Goal: Information Seeking & Learning: Learn about a topic

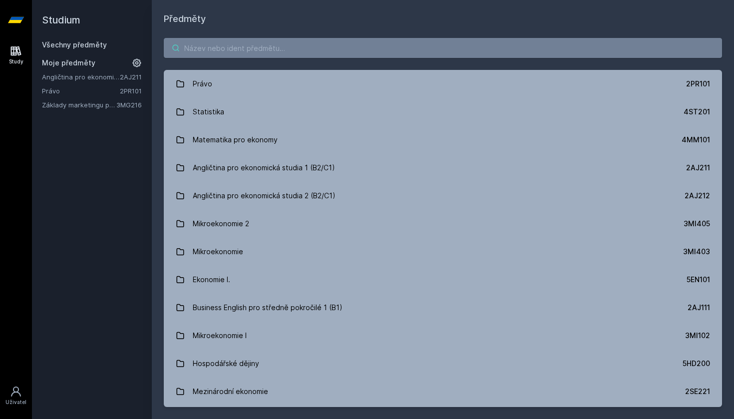
click at [232, 49] on input "search" at bounding box center [443, 48] width 558 height 20
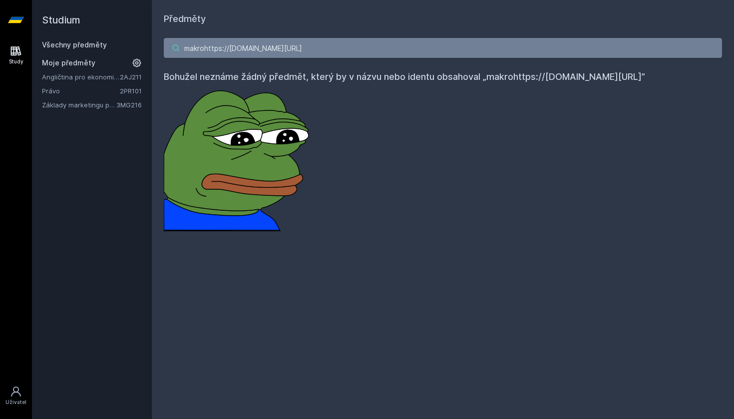
click at [298, 41] on input "makrohttps://[DOMAIN_NAME][URL]" at bounding box center [443, 48] width 558 height 20
drag, startPoint x: 323, startPoint y: 46, endPoint x: 141, endPoint y: 45, distance: 182.3
click at [141, 45] on div "Studium Všechny předměty Moje předměty Angličtina pro ekonomická studia 1 (B2/C…" at bounding box center [383, 209] width 702 height 419
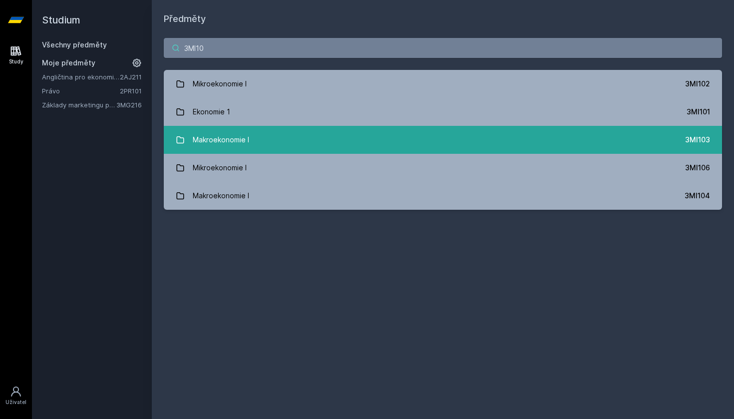
type input "3MI10"
click at [294, 147] on link "Makroekonomie I 3MI103" at bounding box center [443, 140] width 558 height 28
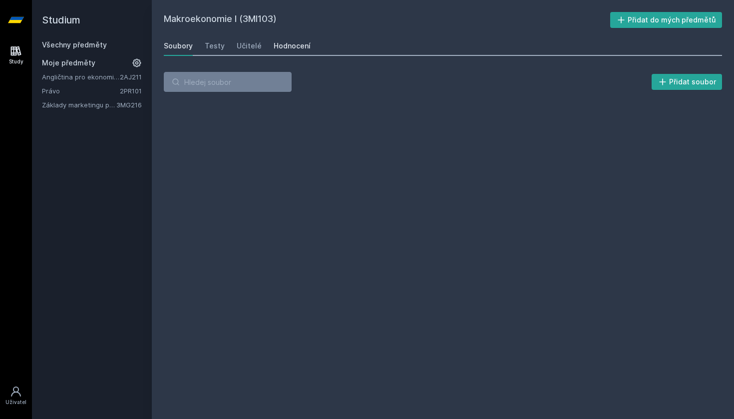
click at [288, 39] on link "Hodnocení" at bounding box center [292, 46] width 37 height 20
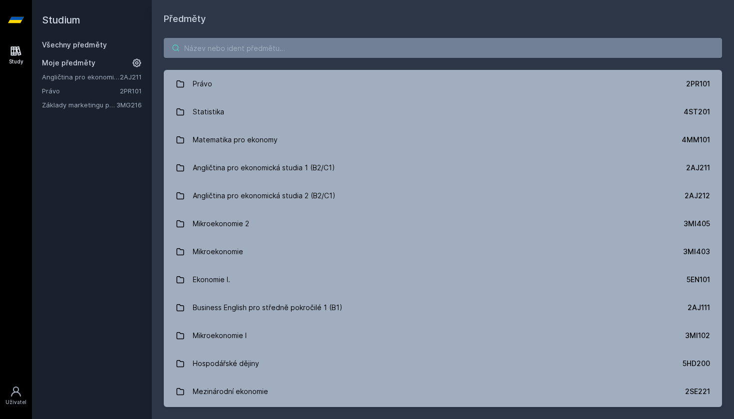
click at [198, 48] on input "search" at bounding box center [443, 48] width 558 height 20
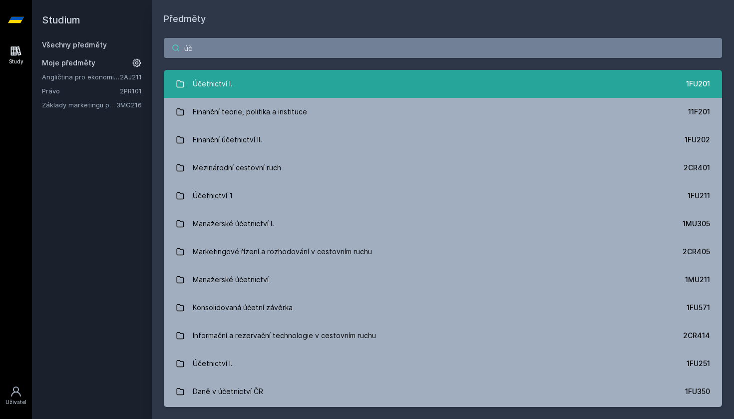
type input "úč"
click at [204, 87] on div "Účetnictví I." at bounding box center [213, 84] width 40 height 20
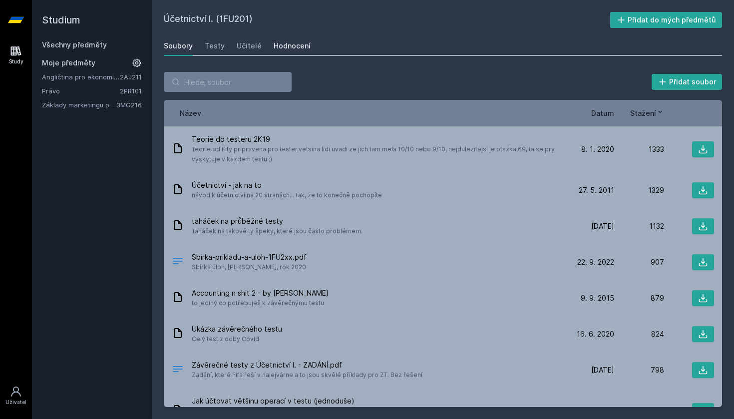
click at [277, 49] on div "Hodnocení" at bounding box center [292, 46] width 37 height 10
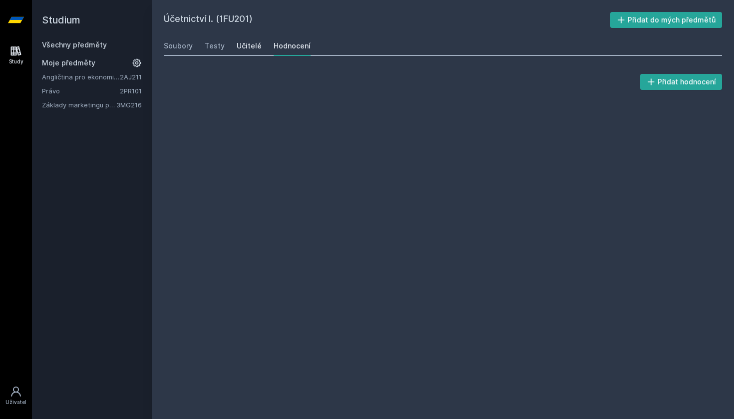
click at [253, 50] on div "Učitelé" at bounding box center [249, 46] width 25 height 10
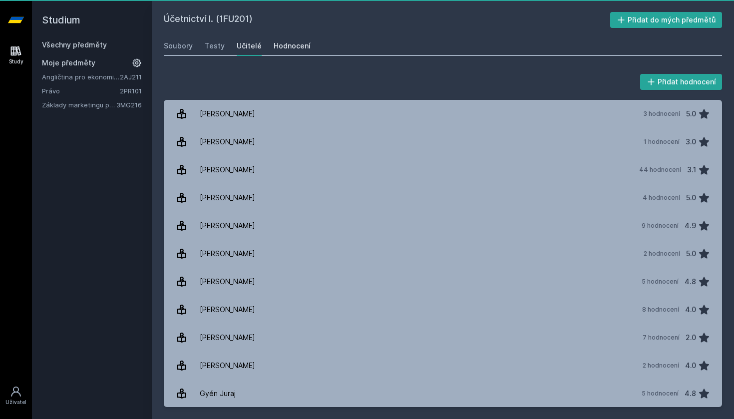
click at [291, 45] on div "Hodnocení" at bounding box center [292, 46] width 37 height 10
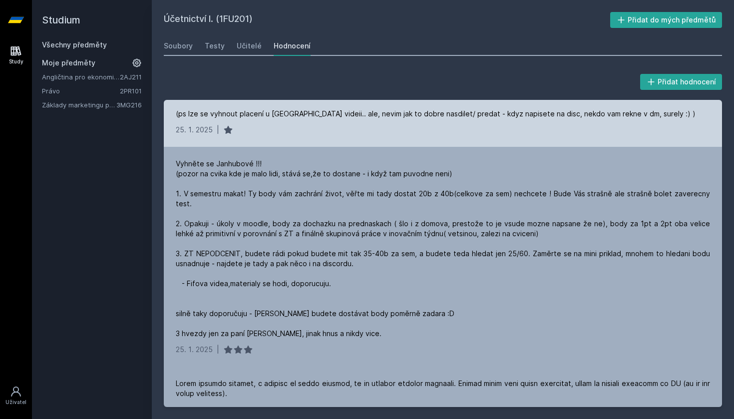
scroll to position [127, 0]
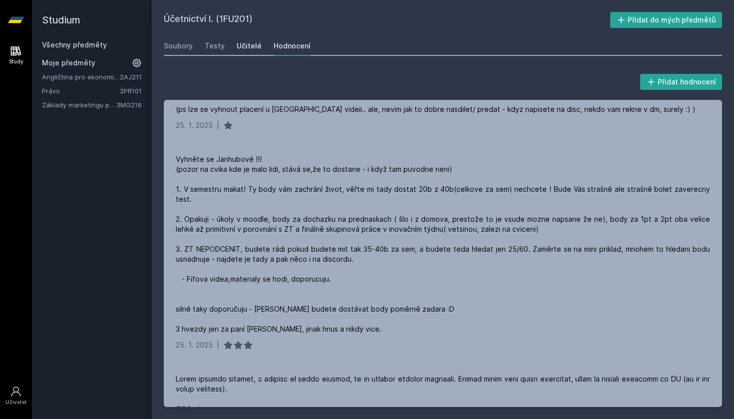
click at [250, 45] on div "Učitelé" at bounding box center [249, 46] width 25 height 10
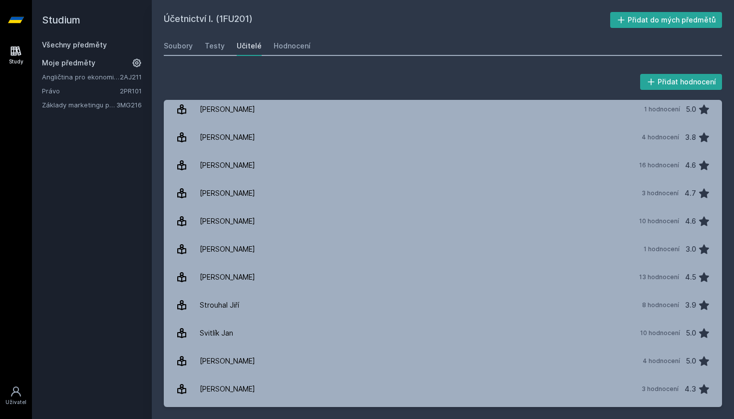
scroll to position [1347, 0]
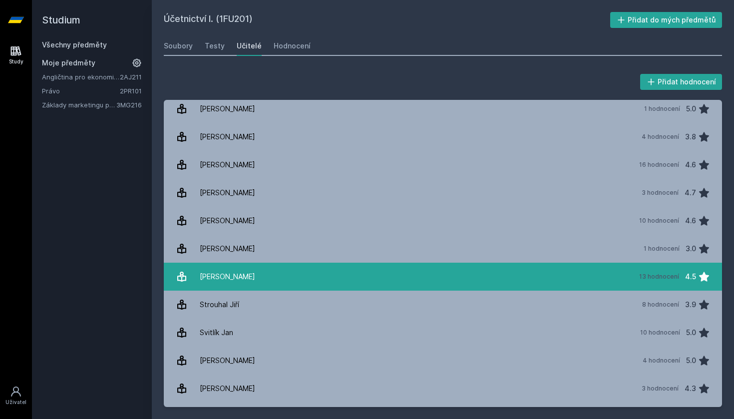
click at [261, 278] on link "[PERSON_NAME] 13 hodnocení 4.5" at bounding box center [443, 277] width 558 height 28
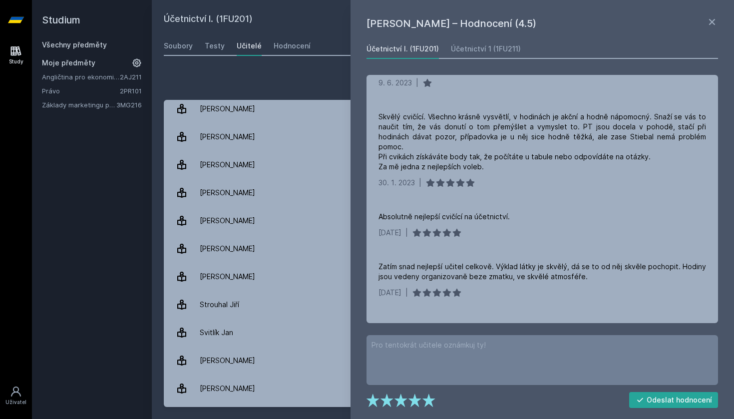
scroll to position [33, 0]
click at [713, 30] on link at bounding box center [712, 23] width 12 height 15
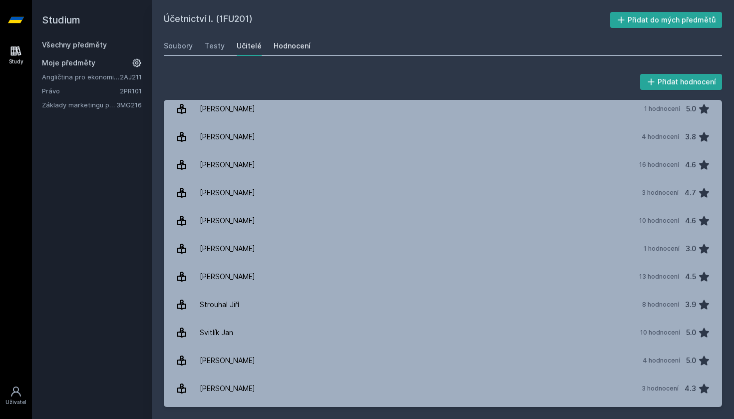
click at [286, 50] on div "Hodnocení" at bounding box center [292, 46] width 37 height 10
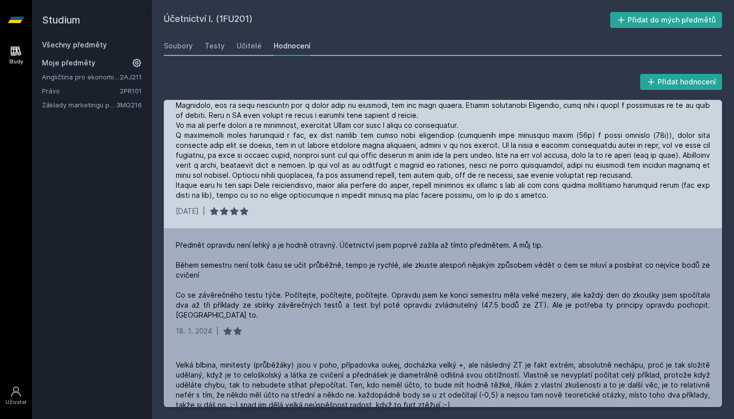
scroll to position [571, 0]
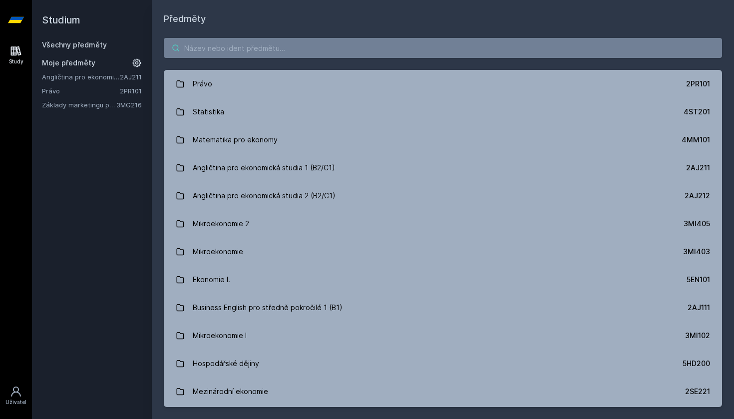
click at [218, 57] on input "search" at bounding box center [443, 48] width 558 height 20
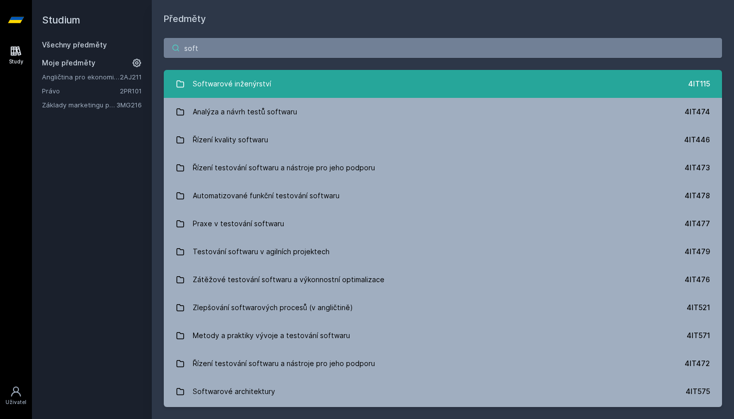
type input "soft"
drag, startPoint x: 228, startPoint y: 81, endPoint x: 232, endPoint y: 91, distance: 10.5
click at [232, 91] on div "Softwarové inženýrství" at bounding box center [232, 84] width 78 height 20
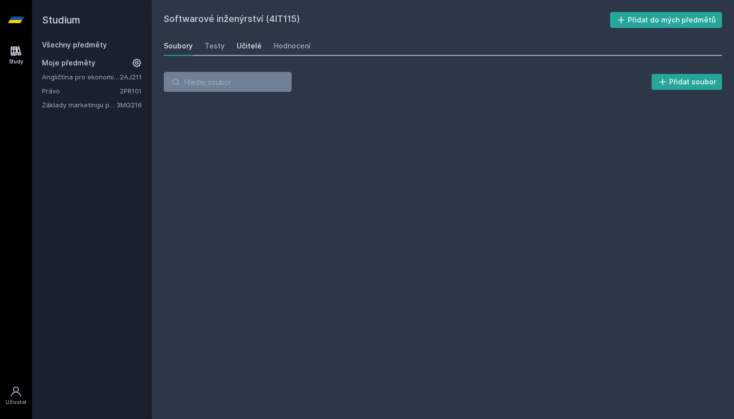
click at [245, 48] on div "Učitelé" at bounding box center [249, 46] width 25 height 10
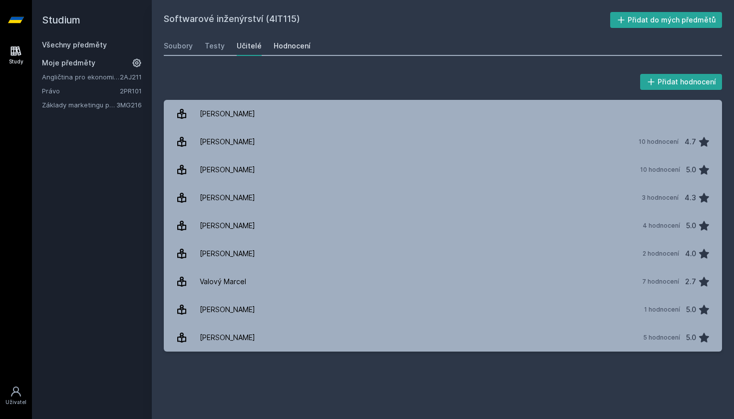
click at [288, 54] on div "Soubory Testy Učitelé Hodnocení" at bounding box center [443, 46] width 558 height 20
click at [288, 46] on div "Hodnocení" at bounding box center [292, 46] width 37 height 10
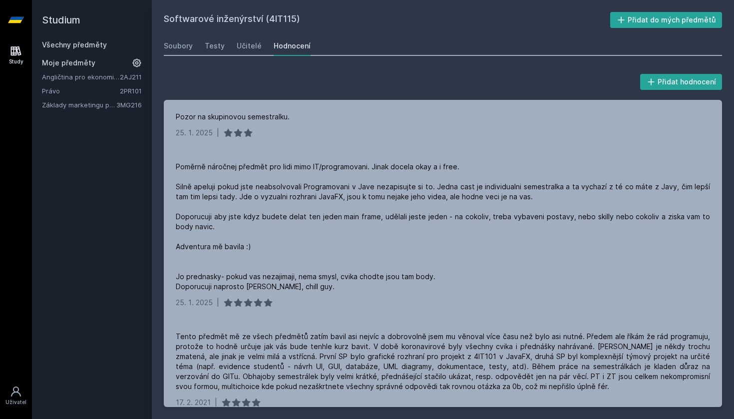
click at [297, 92] on div "Přidat hodnocení Pozor na skupinovou semestralku. [DATE] | Poměrně náročnej pře…" at bounding box center [443, 239] width 558 height 335
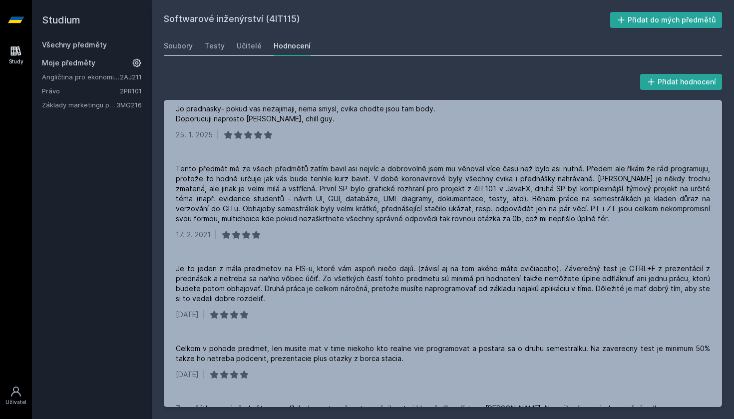
scroll to position [75, 0]
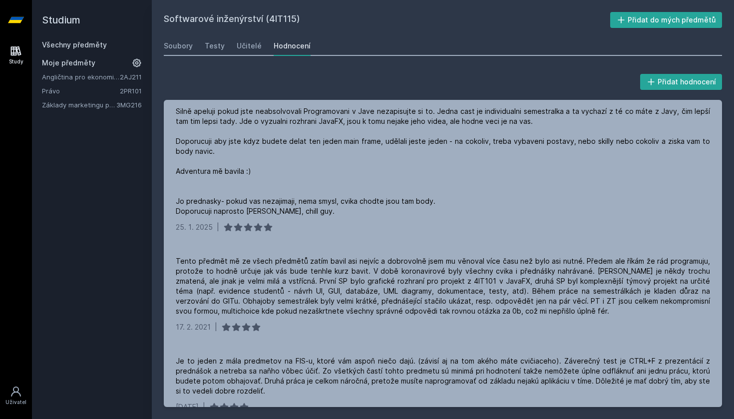
drag, startPoint x: 271, startPoint y: 20, endPoint x: 281, endPoint y: 20, distance: 9.5
click at [281, 20] on h2 "Softwarové inženýrství (4IT115)" at bounding box center [387, 20] width 446 height 16
drag, startPoint x: 269, startPoint y: 17, endPoint x: 295, endPoint y: 18, distance: 26.5
click at [295, 18] on h2 "Softwarové inženýrství (4IT115)" at bounding box center [387, 20] width 446 height 16
copy h2 "4IT115"
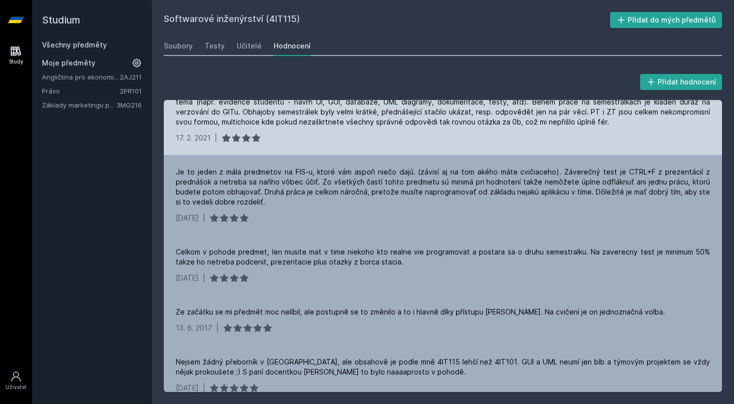
scroll to position [0, 0]
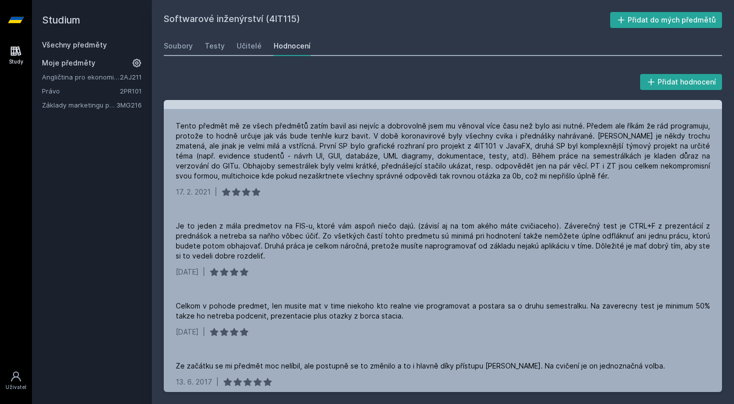
click at [354, 181] on div "Tento předmět mě ze všech předmětů zatím bavil asi nejvíc a dobrovolně jsem mu …" at bounding box center [443, 151] width 534 height 60
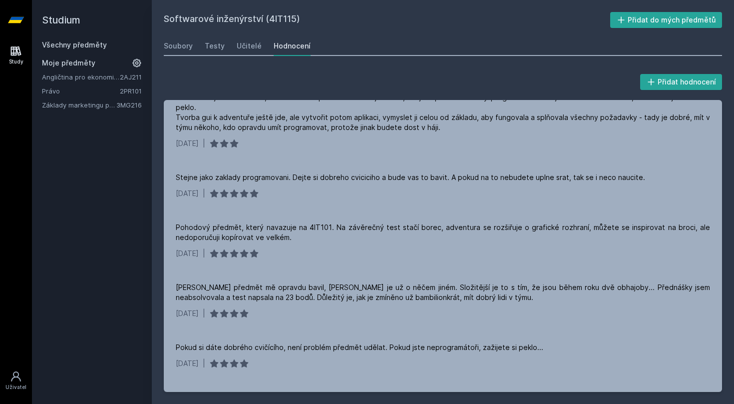
scroll to position [729, 0]
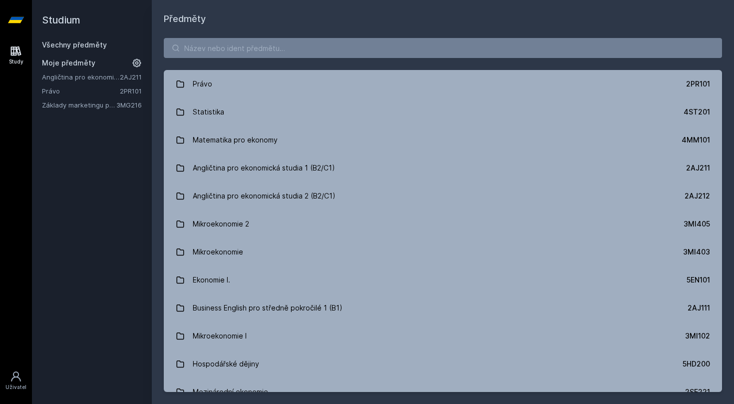
click at [223, 60] on div "Právo 2PR101 Statistika 4ST201 Matematika pro ekonomy 4MM101 Angličtina pro eko…" at bounding box center [443, 215] width 582 height 378
click at [222, 53] on input "search" at bounding box center [443, 48] width 558 height 20
paste input "3SG201"
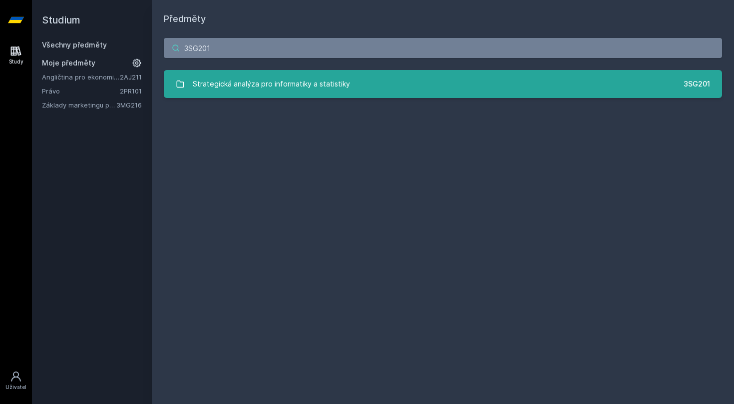
type input "3SG201"
click at [223, 80] on div "Strategická analýza pro informatiky a statistiky" at bounding box center [271, 84] width 157 height 20
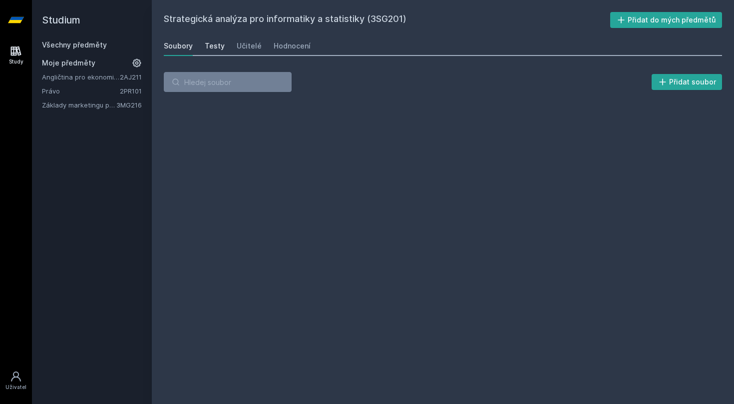
click at [218, 49] on div "Testy" at bounding box center [215, 46] width 20 height 10
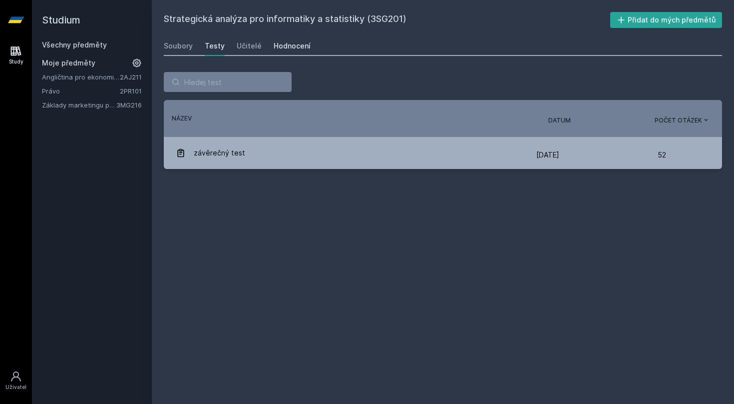
click at [274, 49] on div "Hodnocení" at bounding box center [292, 46] width 37 height 10
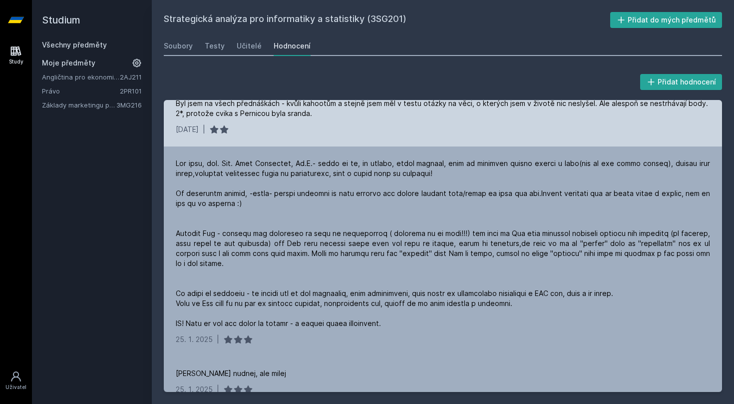
scroll to position [84, 0]
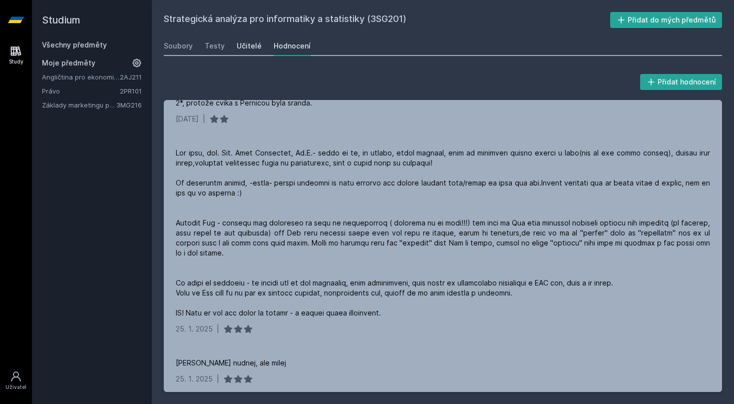
click at [251, 46] on div "Učitelé" at bounding box center [249, 46] width 25 height 10
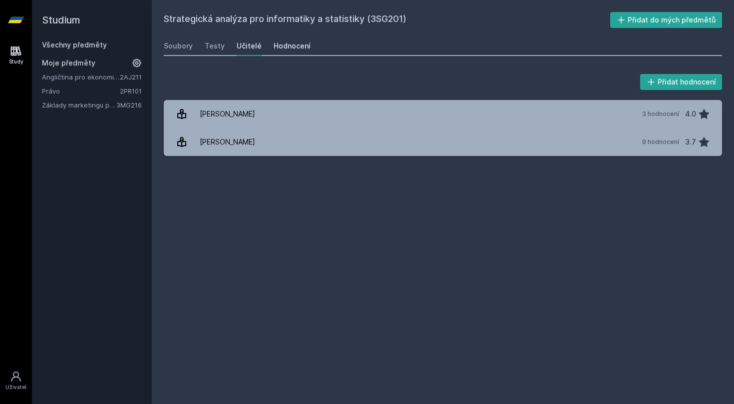
click at [296, 46] on div "Hodnocení" at bounding box center [292, 46] width 37 height 10
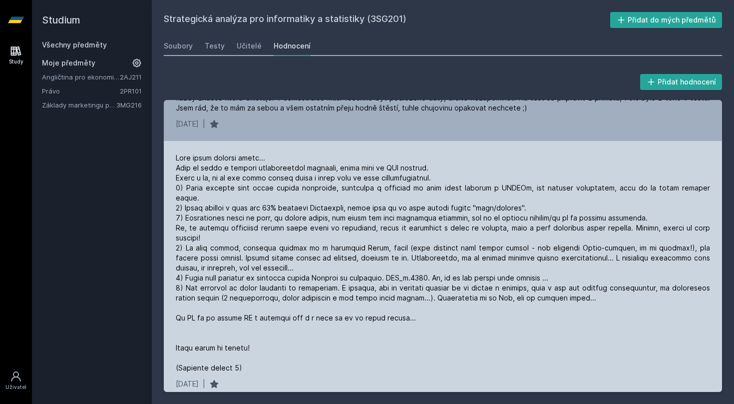
scroll to position [663, 0]
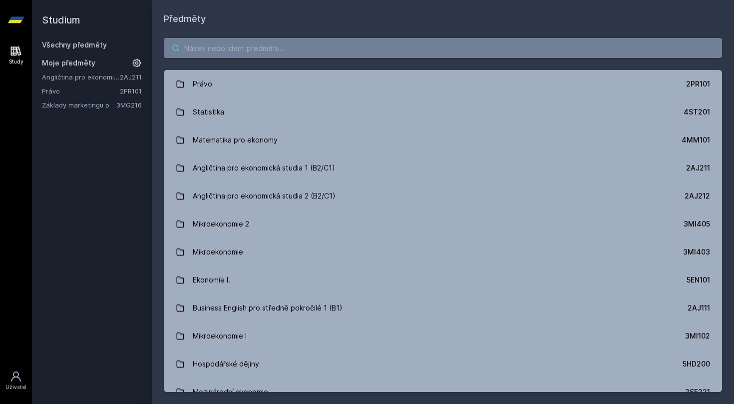
click at [237, 38] on input "search" at bounding box center [443, 48] width 558 height 20
paste input "4IZ210"
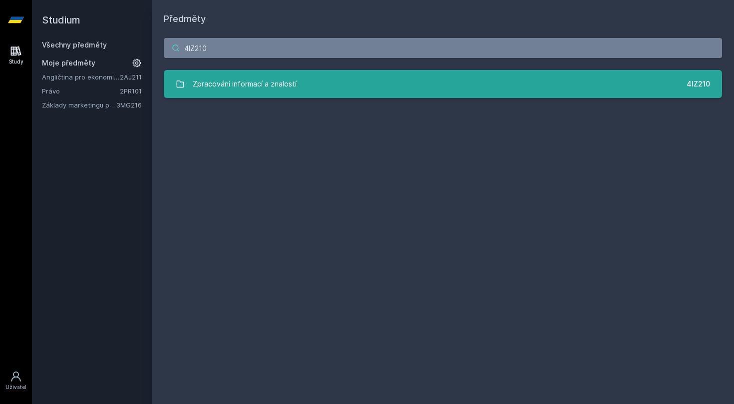
type input "4IZ210"
click at [222, 92] on div "Zpracování informací a znalostí" at bounding box center [245, 84] width 104 height 20
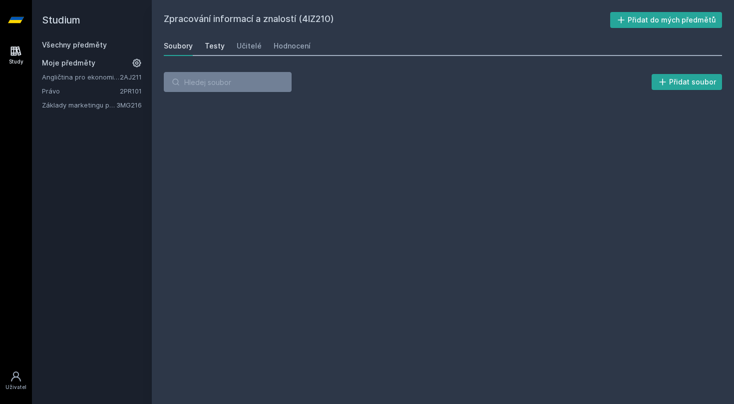
click at [215, 51] on link "Testy" at bounding box center [215, 46] width 20 height 20
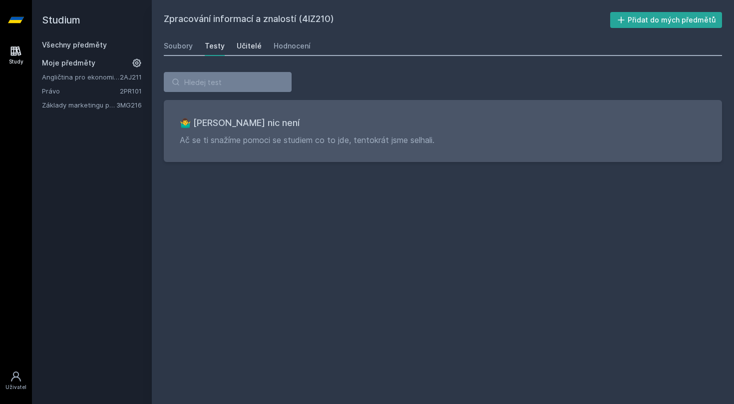
click at [239, 49] on div "Učitelé" at bounding box center [249, 46] width 25 height 10
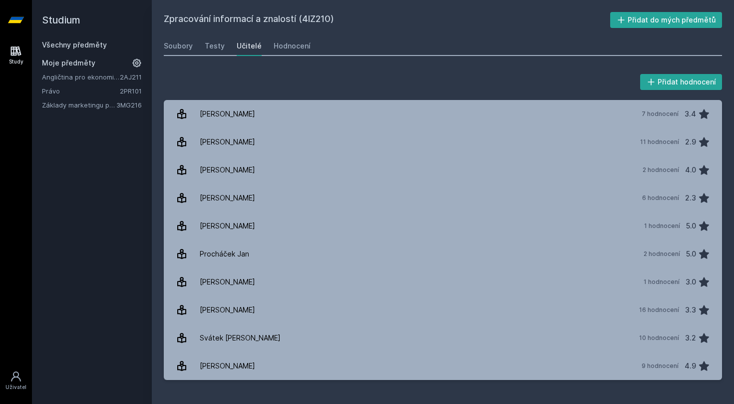
click at [307, 47] on div "Soubory Testy Učitelé Hodnocení" at bounding box center [443, 46] width 558 height 20
click at [292, 40] on link "Hodnocení" at bounding box center [292, 46] width 37 height 20
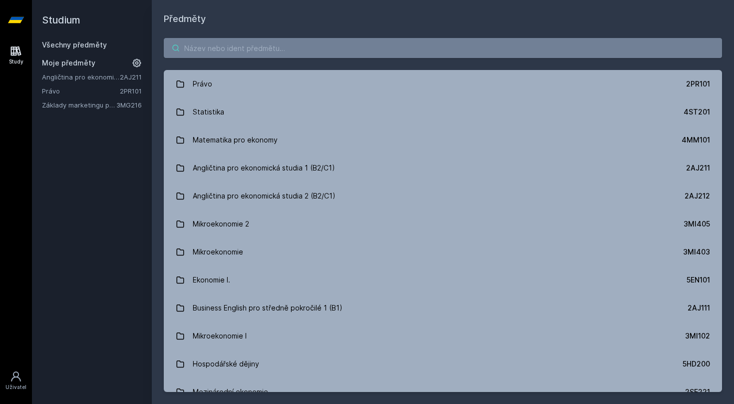
click at [208, 41] on input "search" at bounding box center [443, 48] width 558 height 20
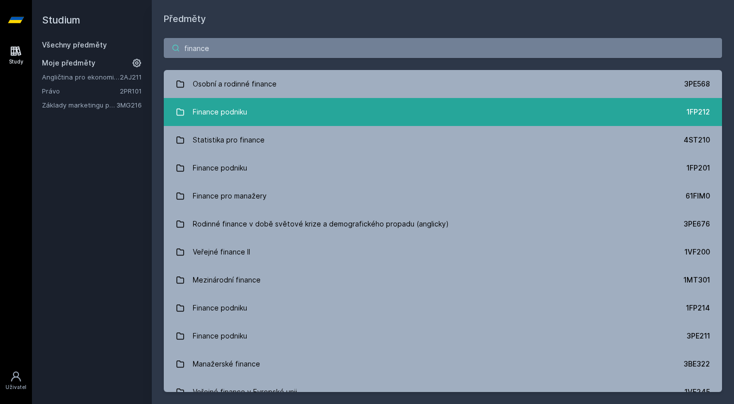
type input "finance"
click at [233, 109] on div "Finance podniku" at bounding box center [220, 112] width 54 height 20
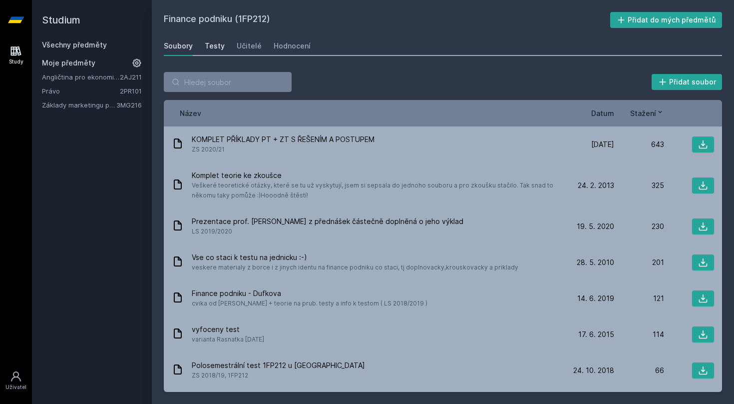
click at [218, 48] on div "Testy" at bounding box center [215, 46] width 20 height 10
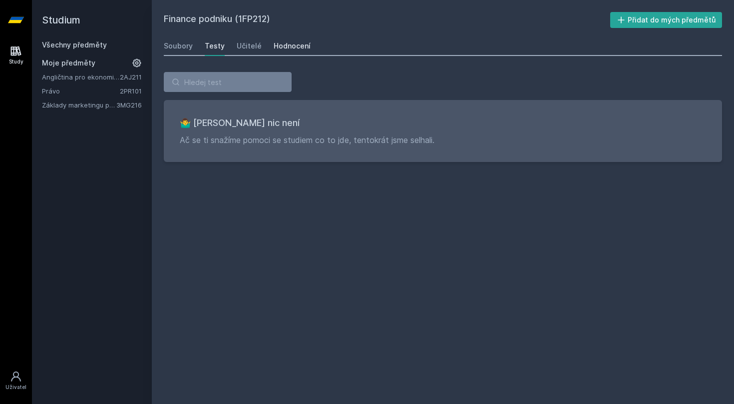
click at [299, 43] on div "Hodnocení" at bounding box center [292, 46] width 37 height 10
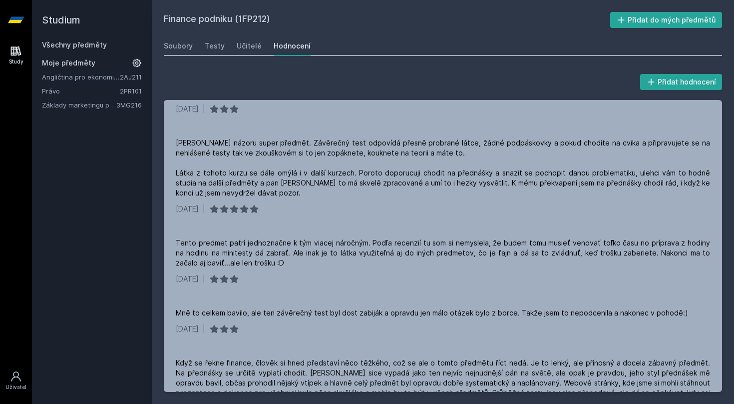
scroll to position [149, 0]
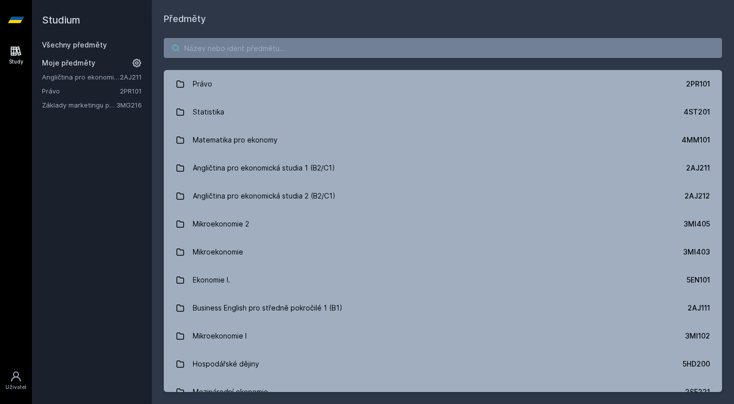
click at [235, 53] on input "search" at bounding box center [443, 48] width 558 height 20
paste input "3SG201"
type input "3SG201"
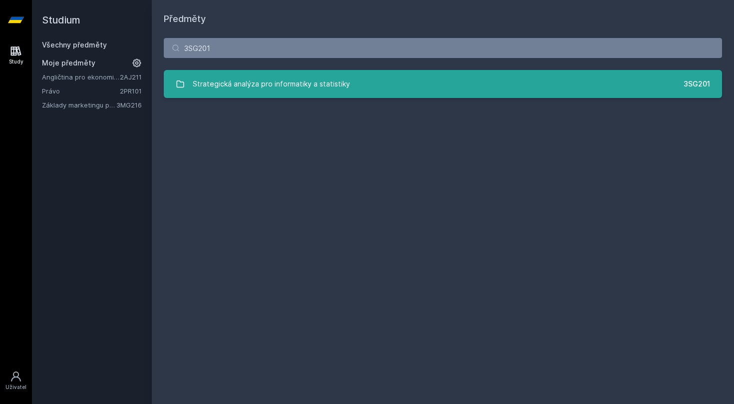
click at [246, 90] on div "Strategická analýza pro informatiky a statistiky" at bounding box center [271, 84] width 157 height 20
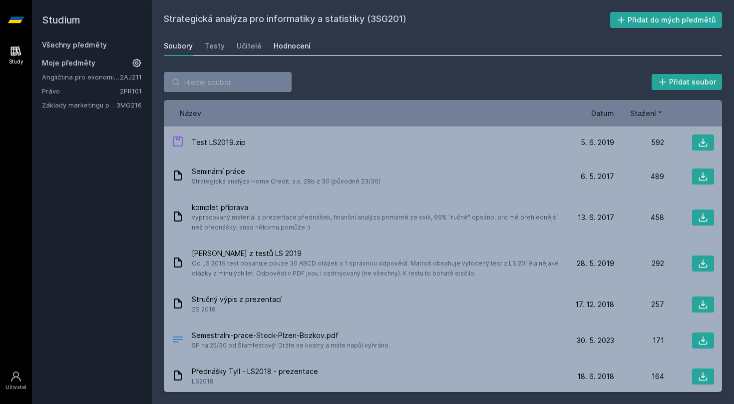
click at [285, 46] on div "Hodnocení" at bounding box center [292, 46] width 37 height 10
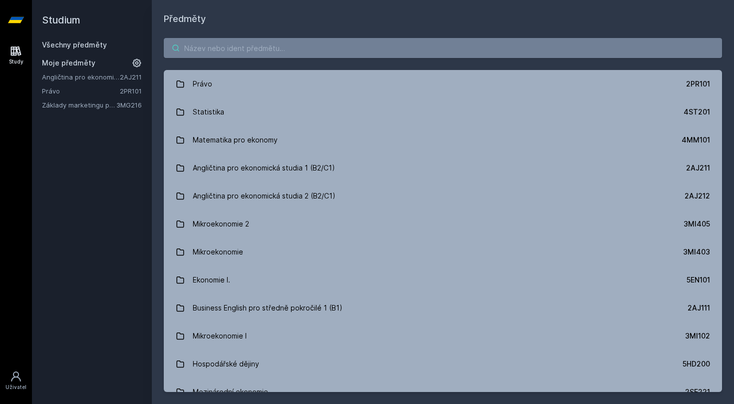
click at [215, 52] on input "search" at bounding box center [443, 48] width 558 height 20
type input "2"
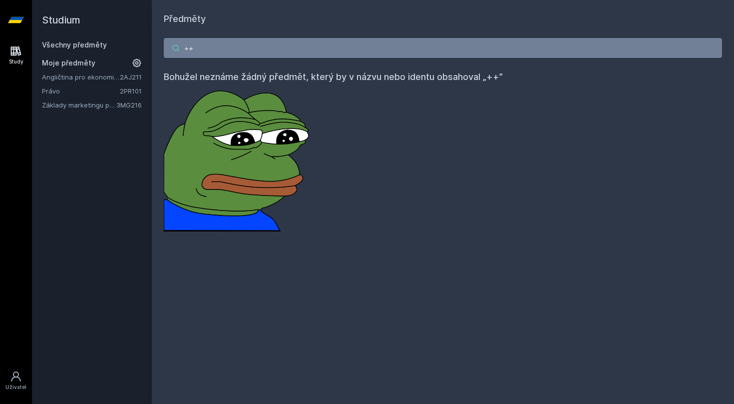
type input "+"
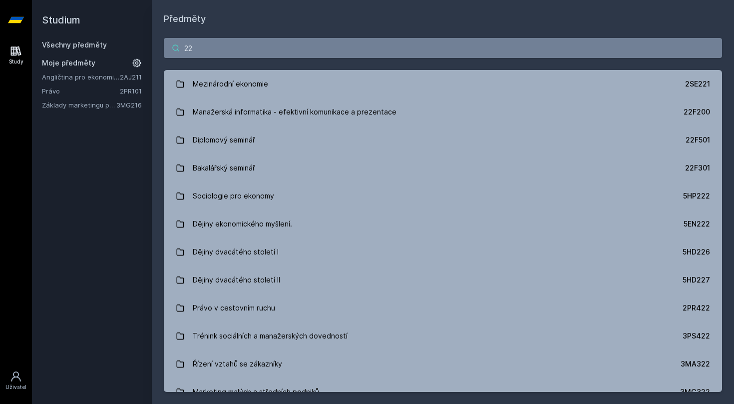
type input "2"
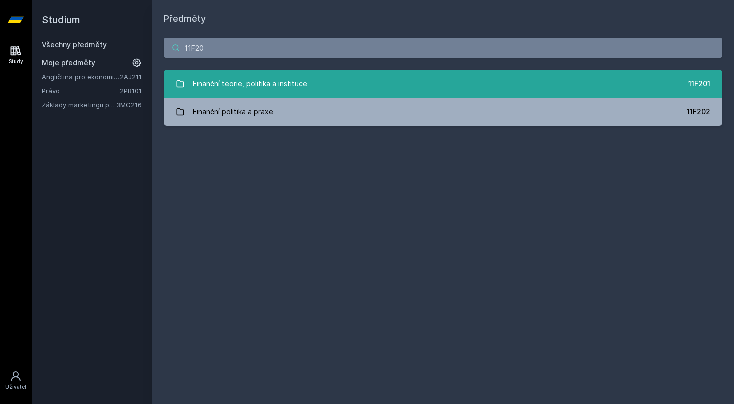
type input "11F20"
click at [309, 81] on link "Finanční teorie, politika a instituce 11F201" at bounding box center [443, 84] width 558 height 28
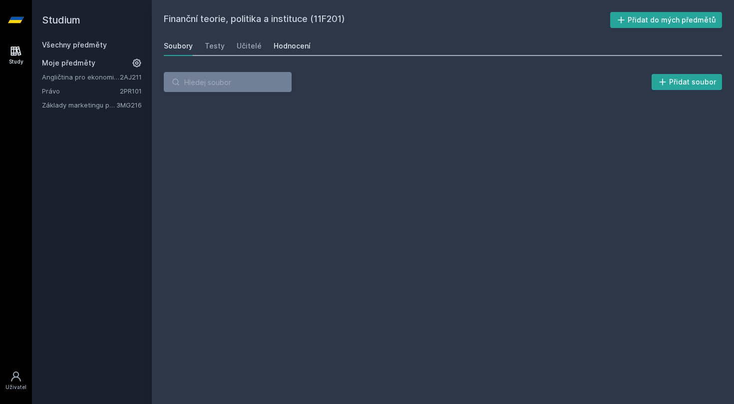
click at [286, 44] on div "Hodnocení" at bounding box center [292, 46] width 37 height 10
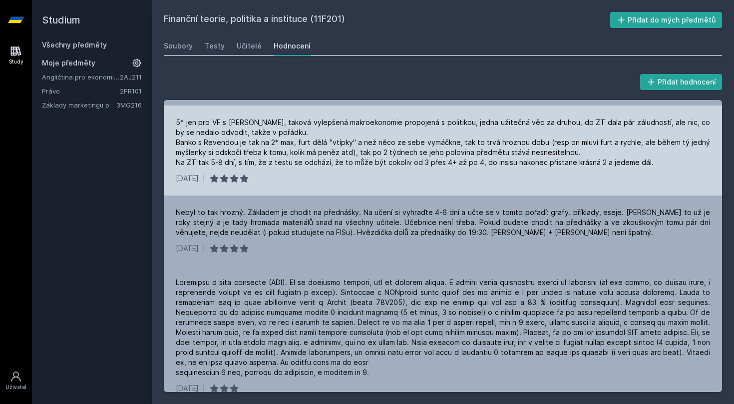
scroll to position [745, 0]
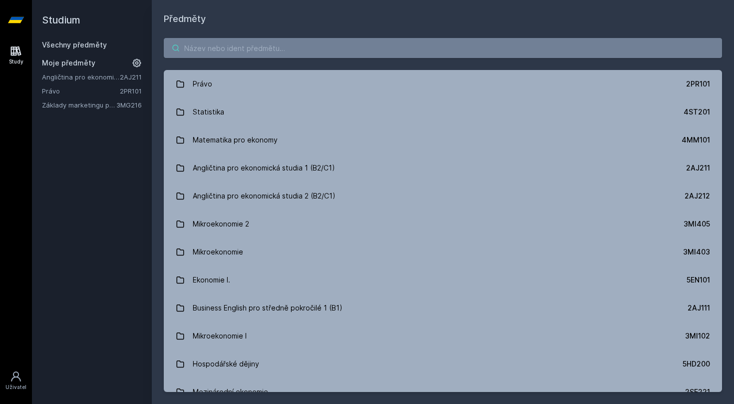
click at [229, 53] on input "search" at bounding box center [443, 48] width 558 height 20
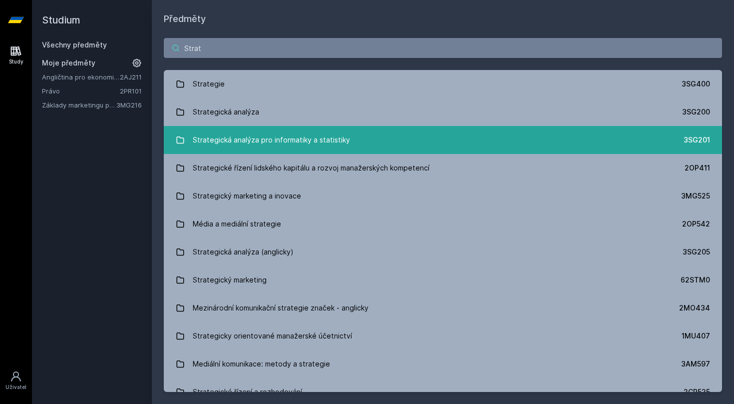
type input "Strat"
click at [307, 137] on div "Strategická analýza pro informatiky a statistiky" at bounding box center [271, 140] width 157 height 20
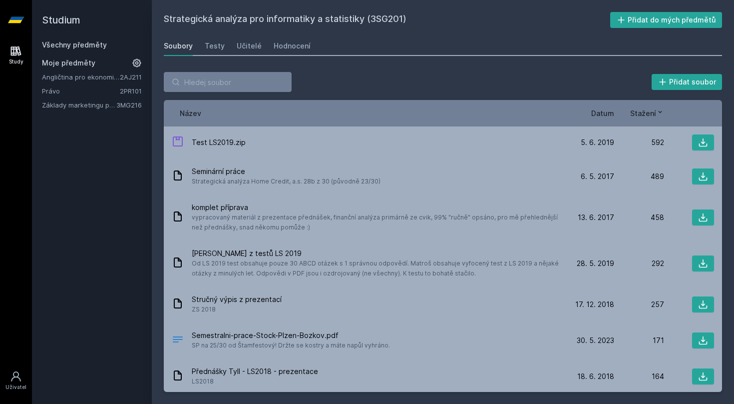
drag, startPoint x: 374, startPoint y: 19, endPoint x: 404, endPoint y: 19, distance: 30.5
click at [404, 19] on h2 "Strategická analýza pro informatiky a statistiky (3SG201)" at bounding box center [387, 20] width 446 height 16
copy h2 "3SG201"
